Goal: Check status: Check status

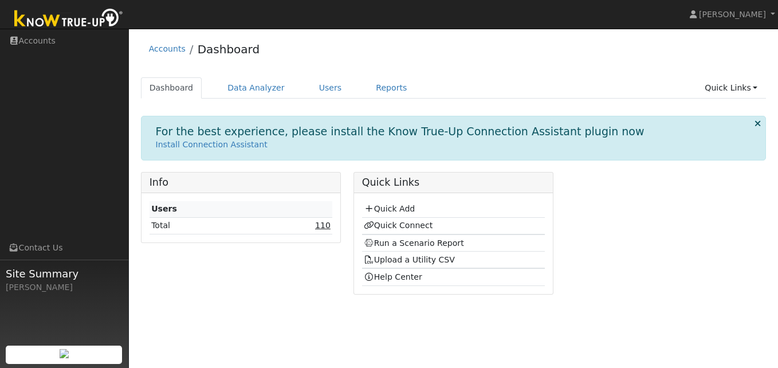
click at [325, 227] on link "110" at bounding box center [322, 225] width 15 height 9
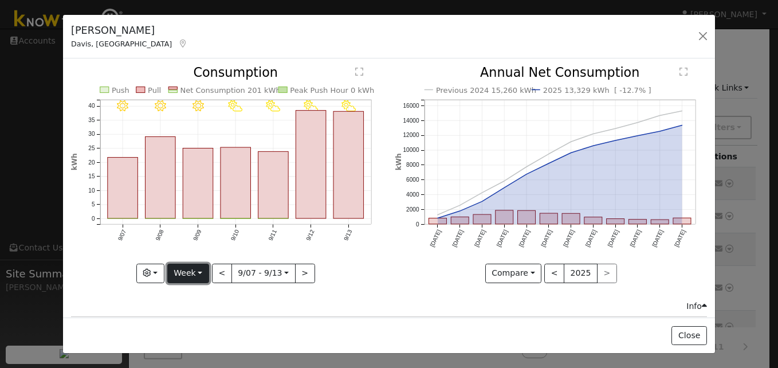
click at [199, 272] on button "Week" at bounding box center [188, 273] width 42 height 19
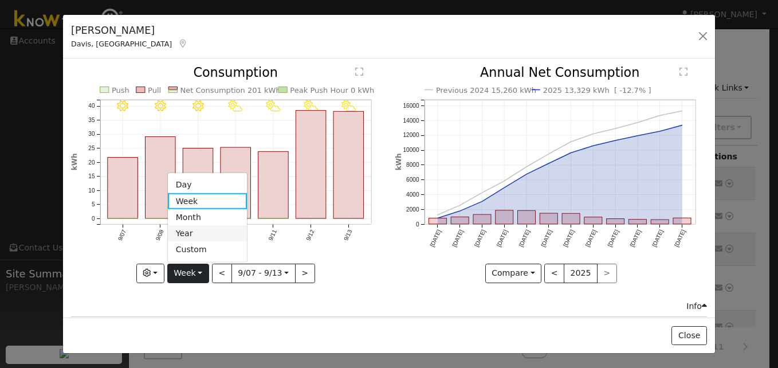
click at [187, 231] on link "Year" at bounding box center [208, 233] width 80 height 16
type input "2024-09-01"
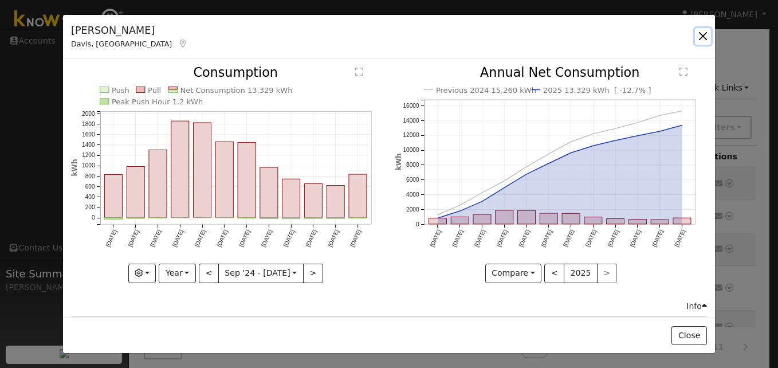
click at [703, 34] on button "button" at bounding box center [703, 36] width 16 height 16
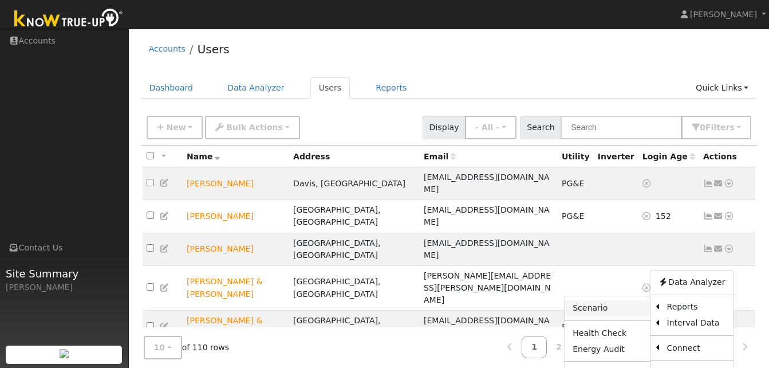
click at [594, 300] on link "Scenario" at bounding box center [607, 308] width 85 height 16
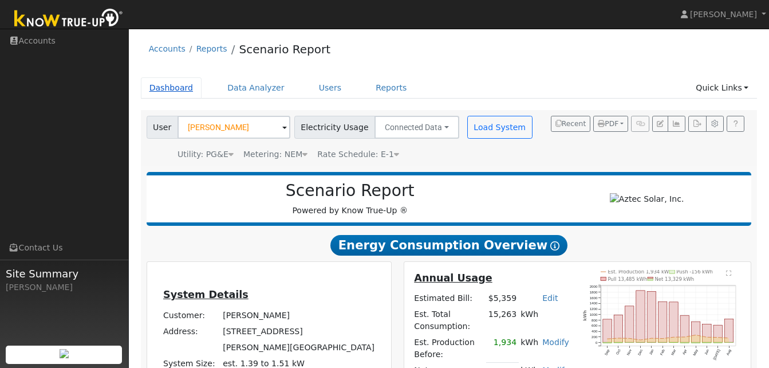
click at [172, 88] on link "Dashboard" at bounding box center [171, 87] width 61 height 21
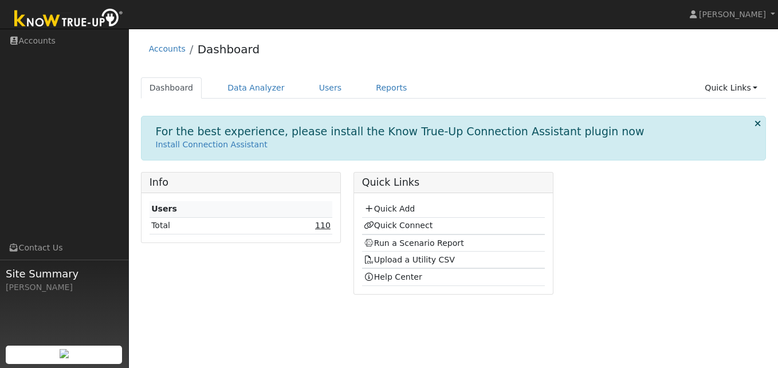
click at [324, 227] on link "110" at bounding box center [322, 225] width 15 height 9
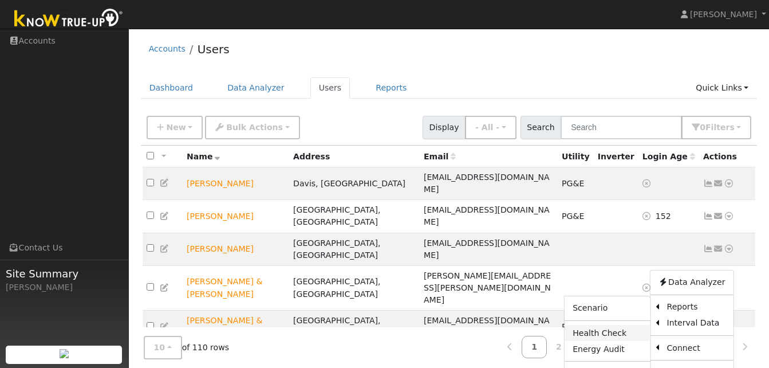
click at [602, 325] on link "Health Check" at bounding box center [607, 333] width 85 height 16
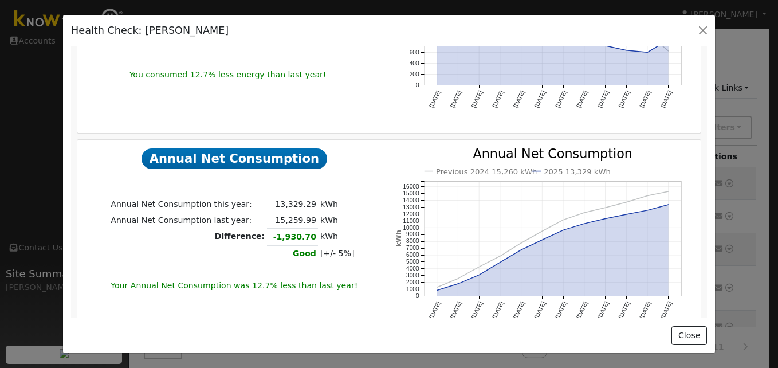
scroll to position [591, 0]
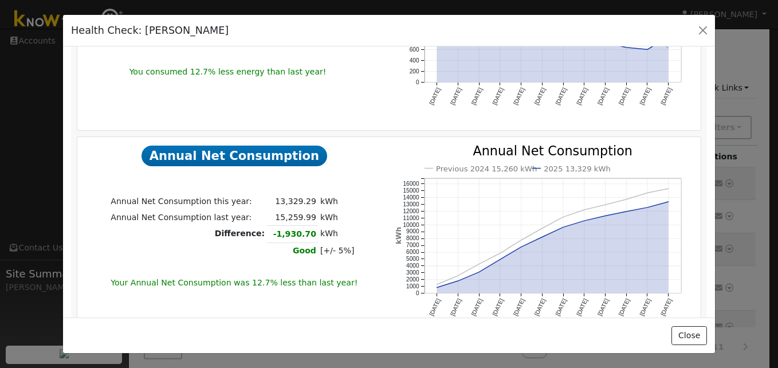
drag, startPoint x: 720, startPoint y: 209, endPoint x: 713, endPoint y: 227, distance: 19.6
click at [713, 227] on div "Health Check: Bryan Barnhart Dates Last 12 Months Last 12 Months Last True-Up C…" at bounding box center [389, 184] width 778 height 368
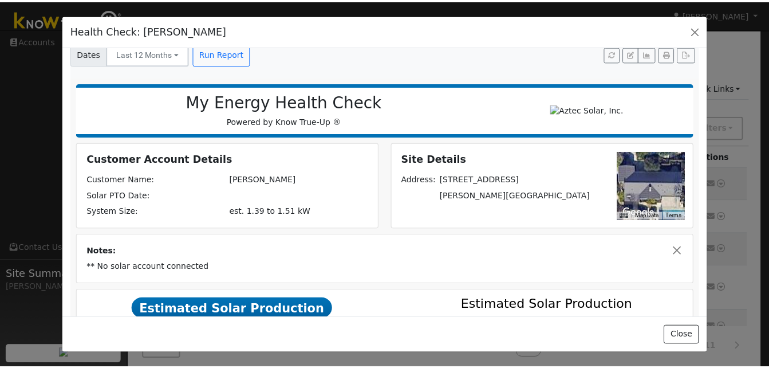
scroll to position [13, 0]
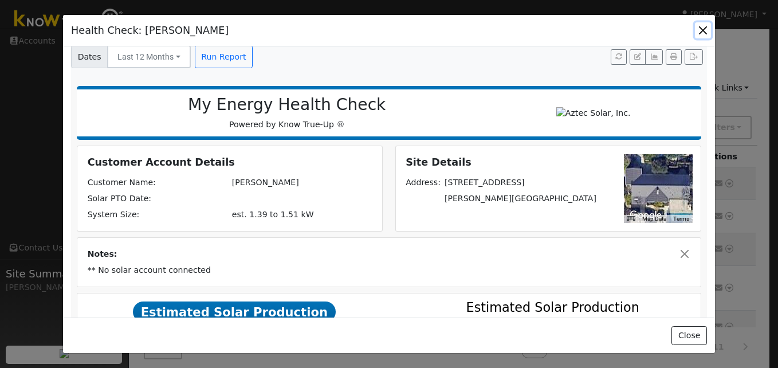
click at [703, 31] on button "button" at bounding box center [703, 30] width 16 height 16
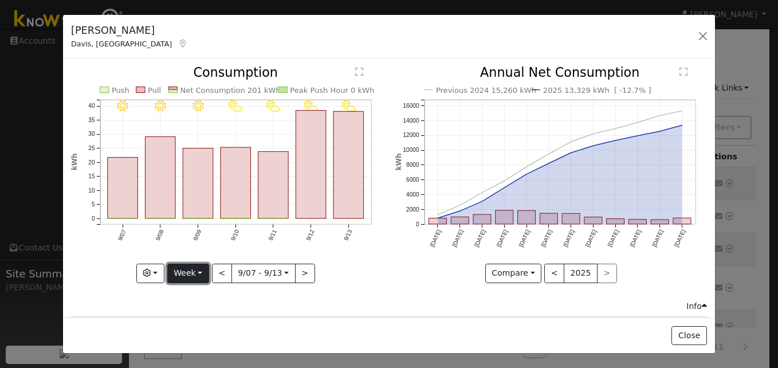
click at [201, 267] on button "Week" at bounding box center [188, 273] width 42 height 19
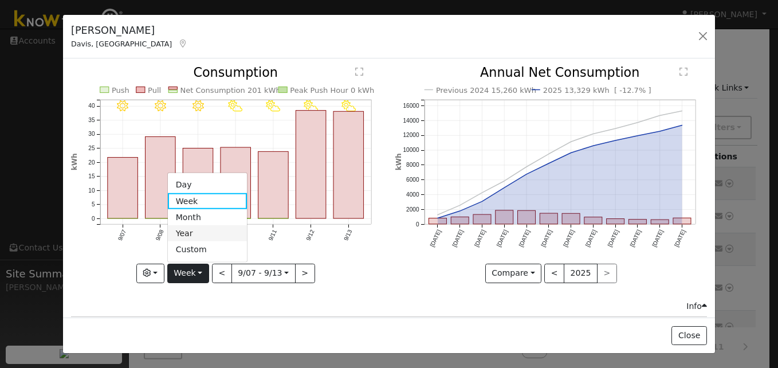
click at [187, 231] on link "Year" at bounding box center [208, 233] width 80 height 16
type input "2024-09-01"
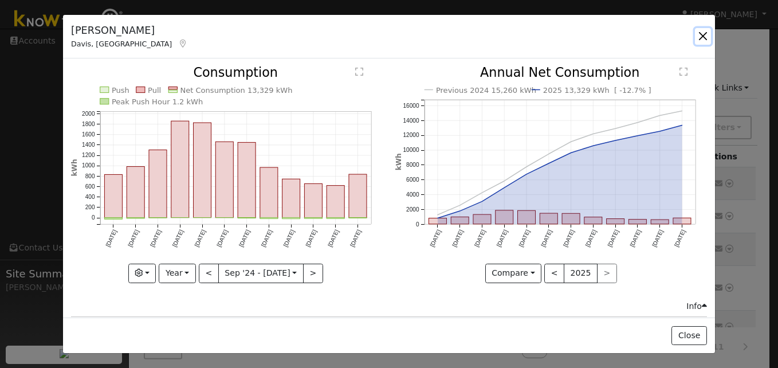
click at [702, 38] on button "button" at bounding box center [703, 36] width 16 height 16
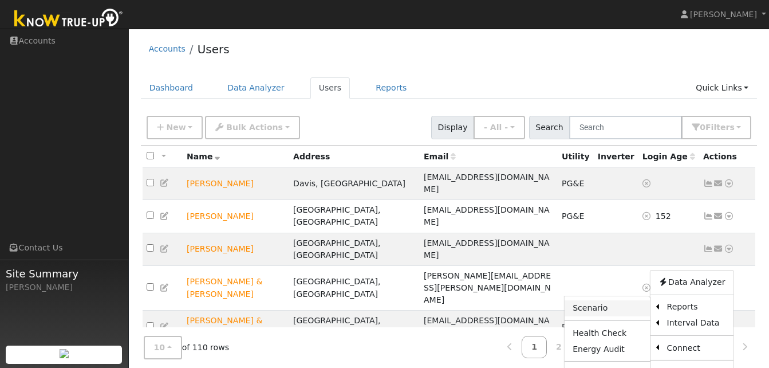
click at [595, 300] on link "Scenario" at bounding box center [607, 308] width 85 height 16
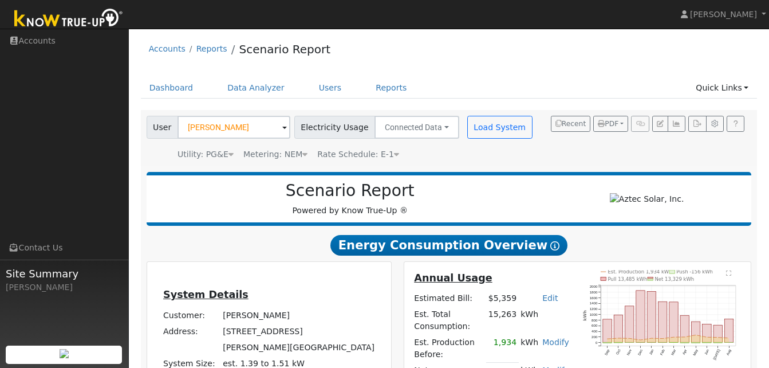
click at [561, 280] on h5 "Annual Usage" at bounding box center [491, 278] width 155 height 12
